Goal: Information Seeking & Learning: Learn about a topic

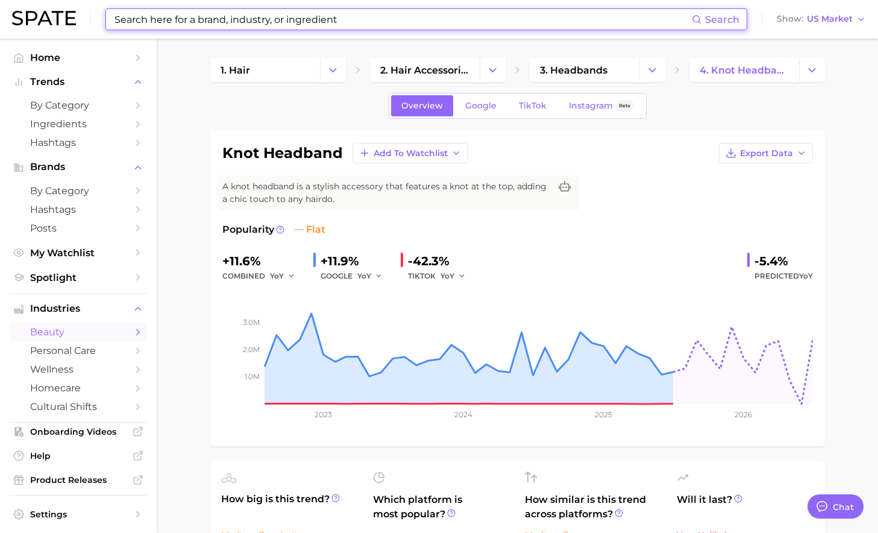
scroll to position [434, 0]
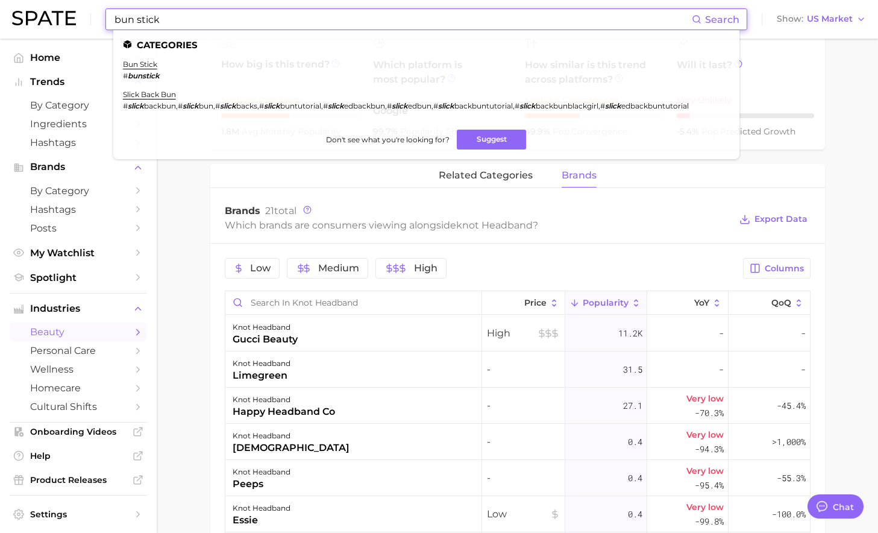
type input "bun stick"
click at [132, 69] on li "bun stick # bunstick" at bounding box center [141, 70] width 37 height 20
click at [133, 66] on link "bun stick" at bounding box center [140, 64] width 34 height 9
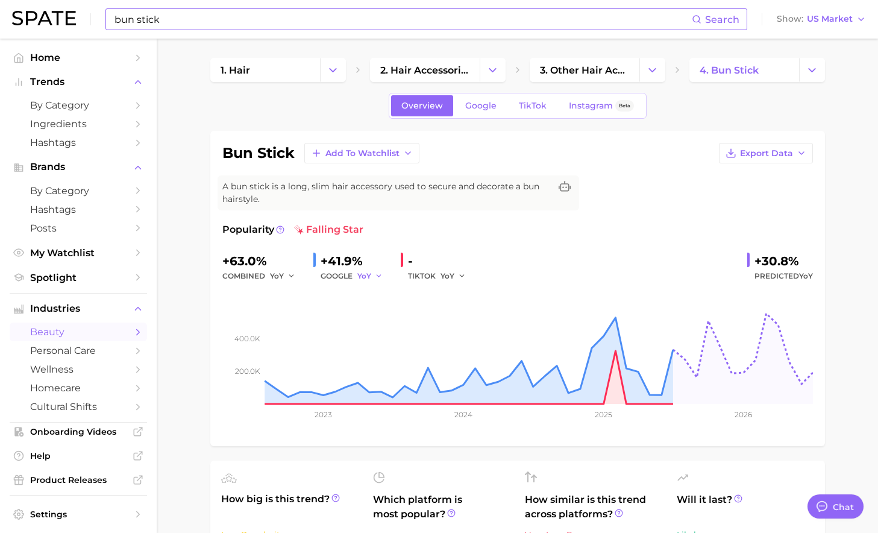
click at [372, 275] on button "YoY" at bounding box center [370, 276] width 26 height 14
click at [385, 331] on button "MoM" at bounding box center [423, 339] width 133 height 22
click at [364, 274] on span "MoM" at bounding box center [366, 276] width 18 height 10
click at [400, 297] on button "YoY" at bounding box center [423, 295] width 133 height 22
click at [487, 103] on span "Google" at bounding box center [480, 106] width 31 height 10
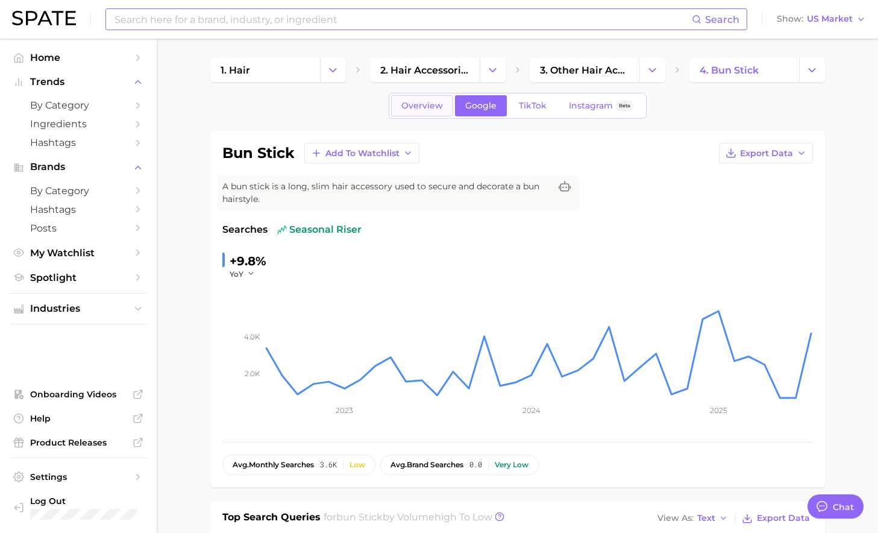
click at [418, 107] on span "Overview" at bounding box center [422, 106] width 42 height 10
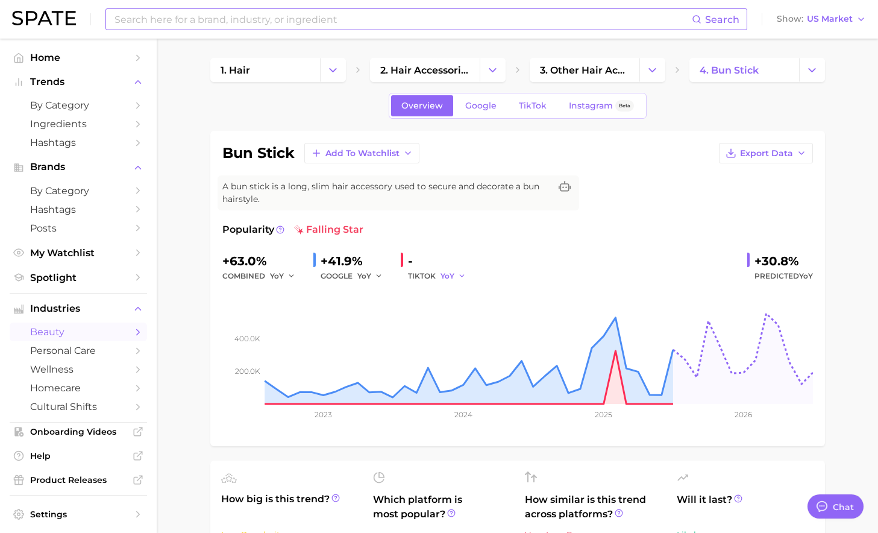
click at [458, 274] on icon "button" at bounding box center [462, 276] width 8 height 8
click at [468, 334] on button "MoM" at bounding box center [506, 339] width 133 height 22
